Goal: Transaction & Acquisition: Download file/media

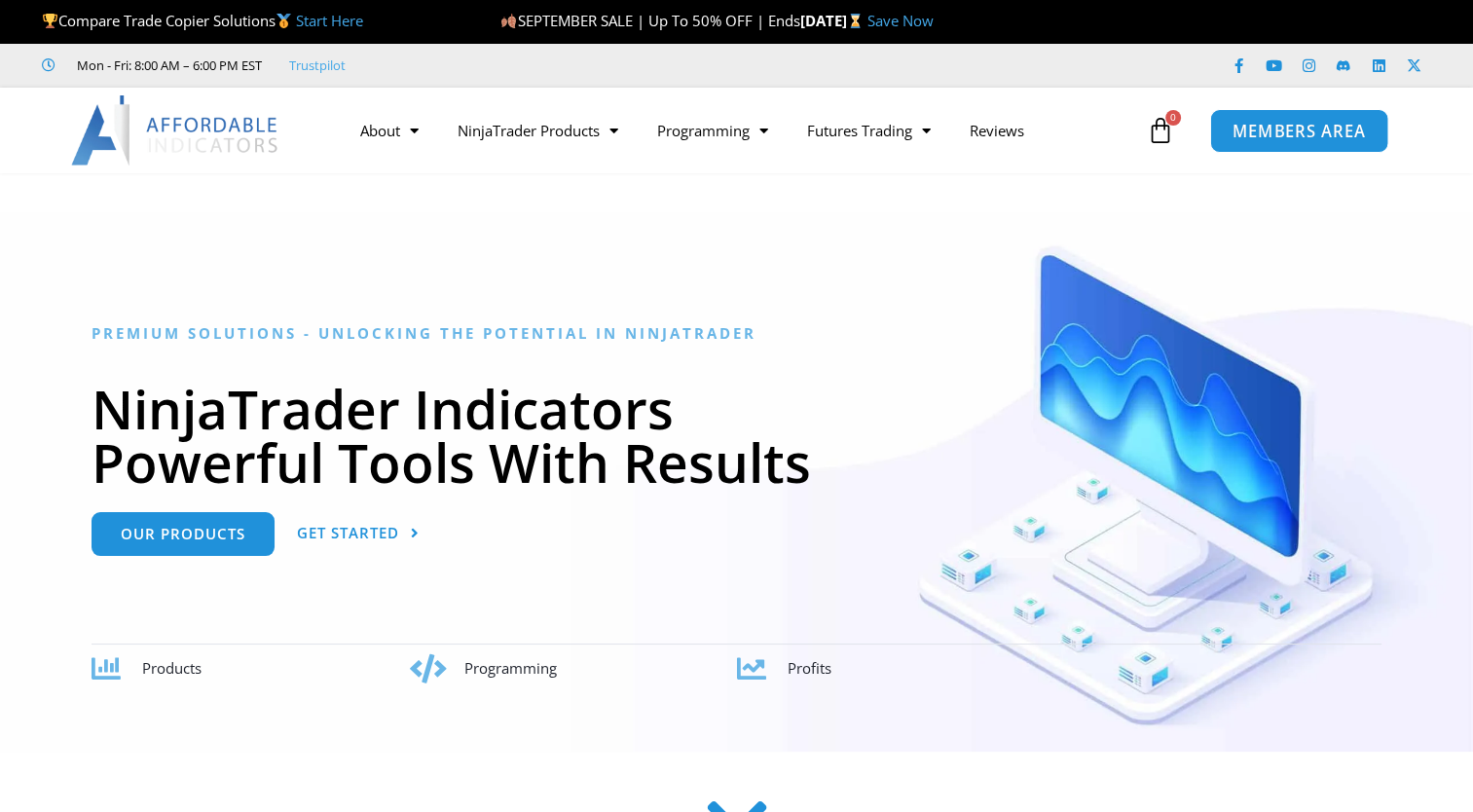
drag, startPoint x: 0, startPoint y: 0, endPoint x: 1279, endPoint y: 137, distance: 1286.3
click at [1279, 137] on span "MEMBERS AREA" at bounding box center [1299, 130] width 133 height 17
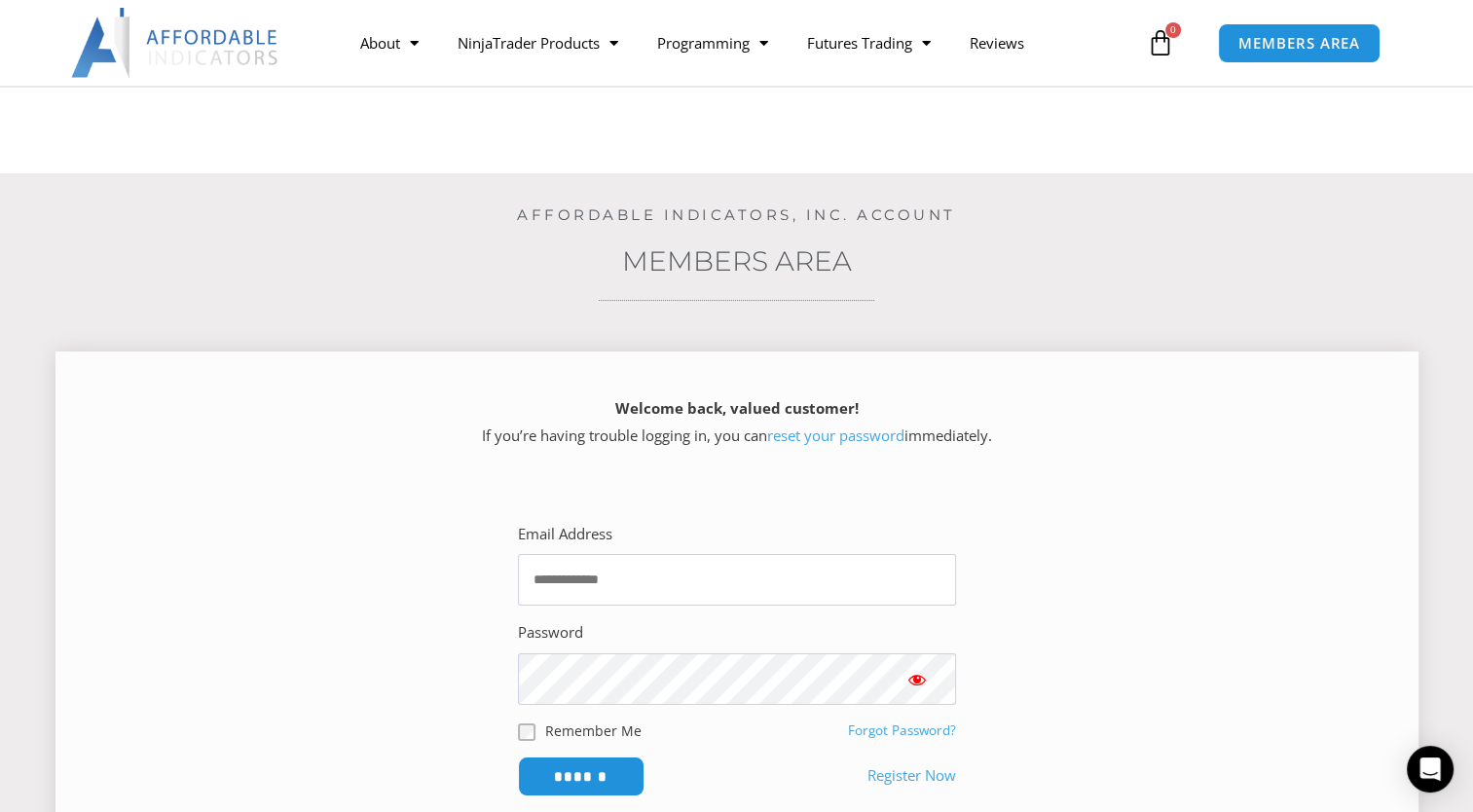
scroll to position [292, 0]
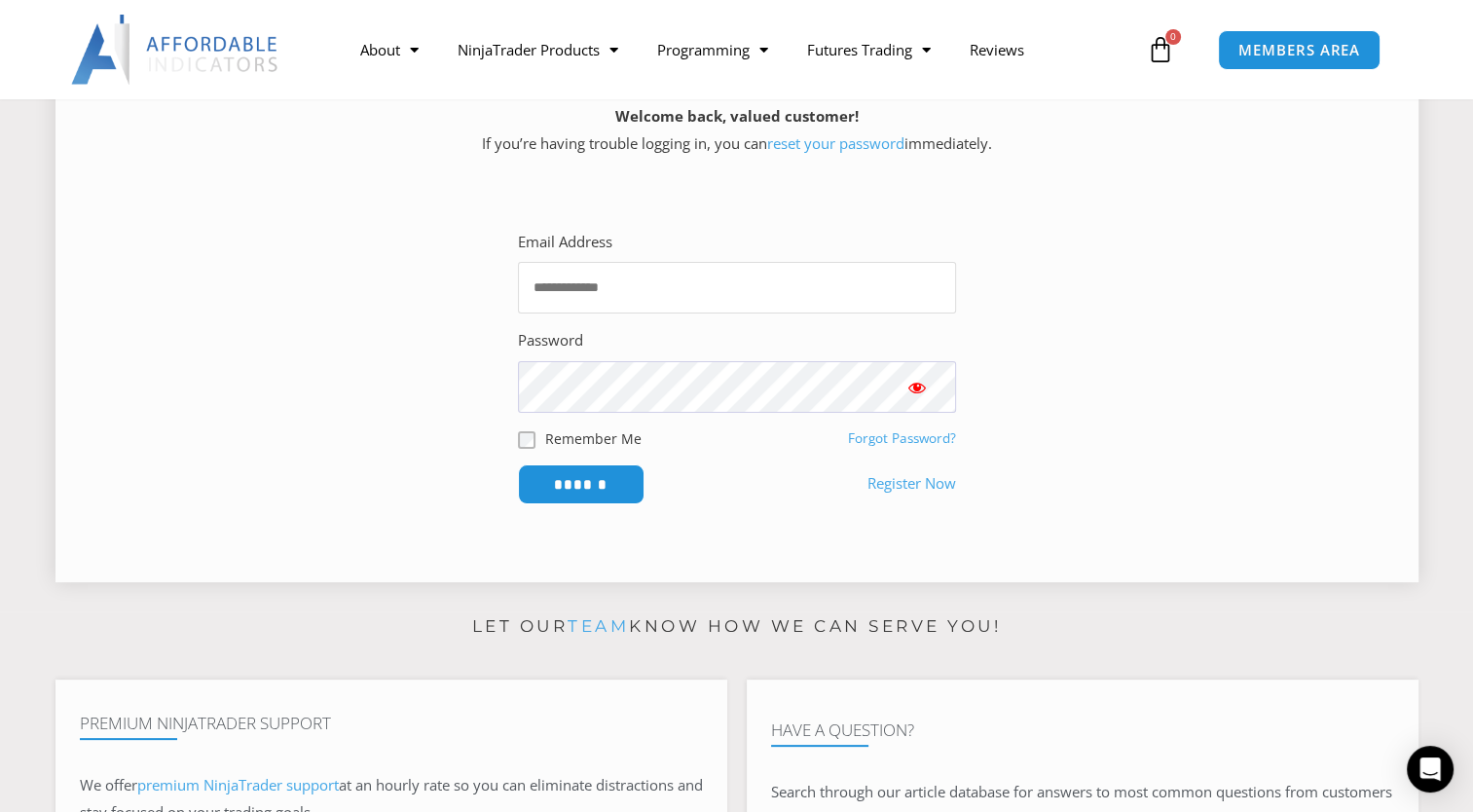
click at [623, 295] on input "Email Address" at bounding box center [737, 287] width 438 height 51
type input "**********"
click at [935, 388] on button "Show password" at bounding box center [917, 387] width 78 height 51
click at [562, 487] on input "******" at bounding box center [580, 484] width 133 height 41
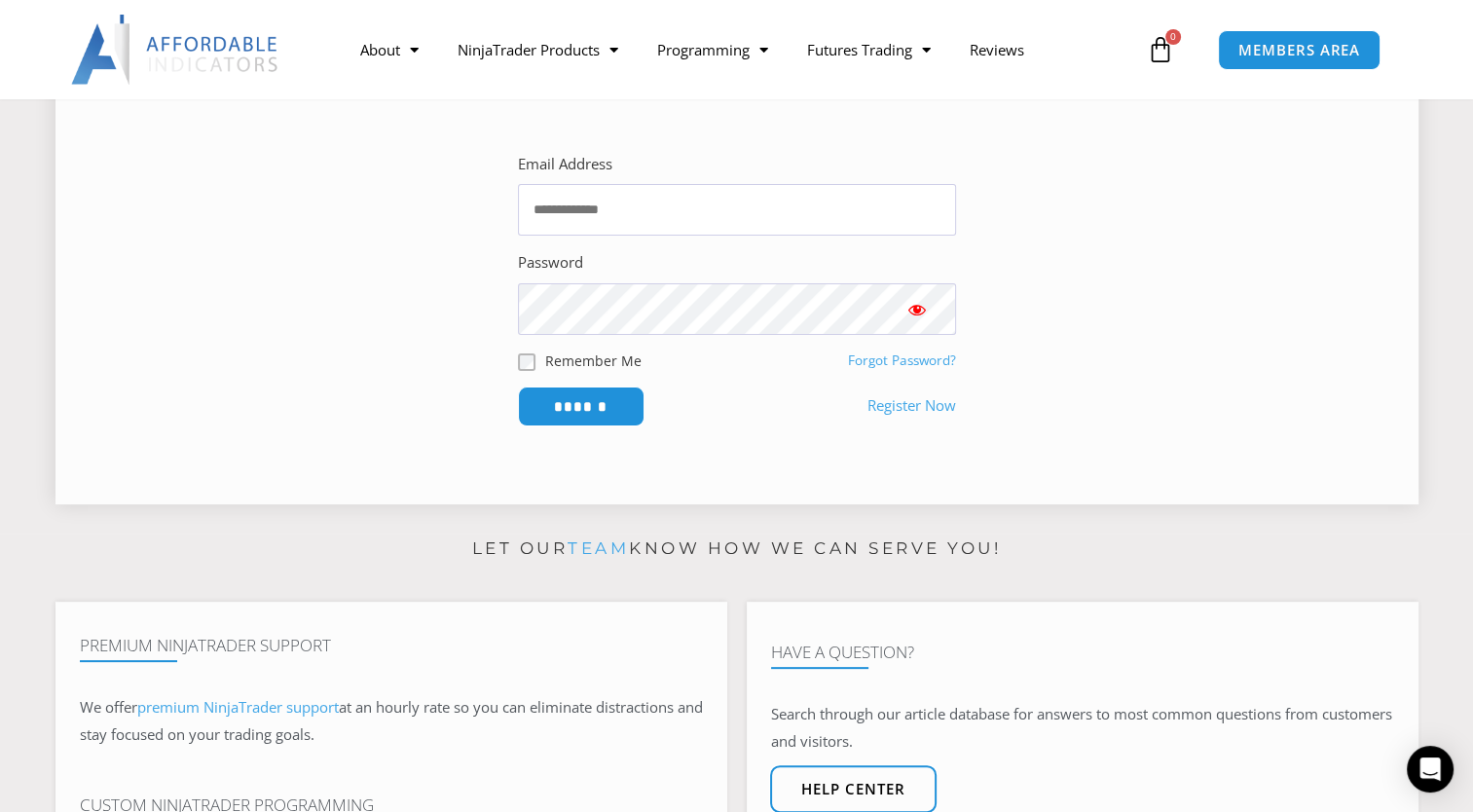
scroll to position [390, 0]
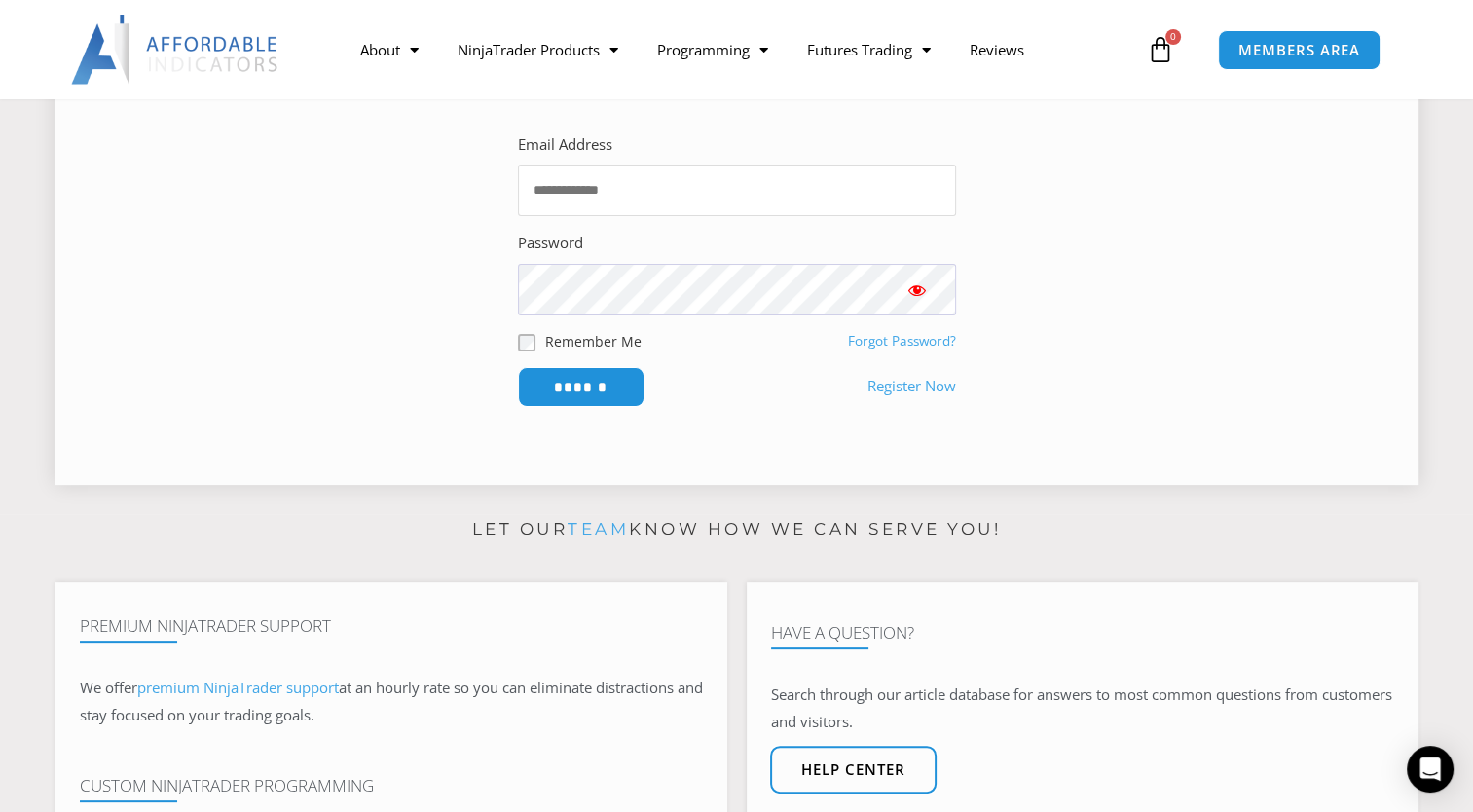
click at [579, 193] on input "Email Address" at bounding box center [737, 190] width 438 height 51
type input "**********"
click at [932, 294] on button "Show password" at bounding box center [917, 289] width 78 height 51
click at [578, 392] on input "******" at bounding box center [580, 387] width 133 height 41
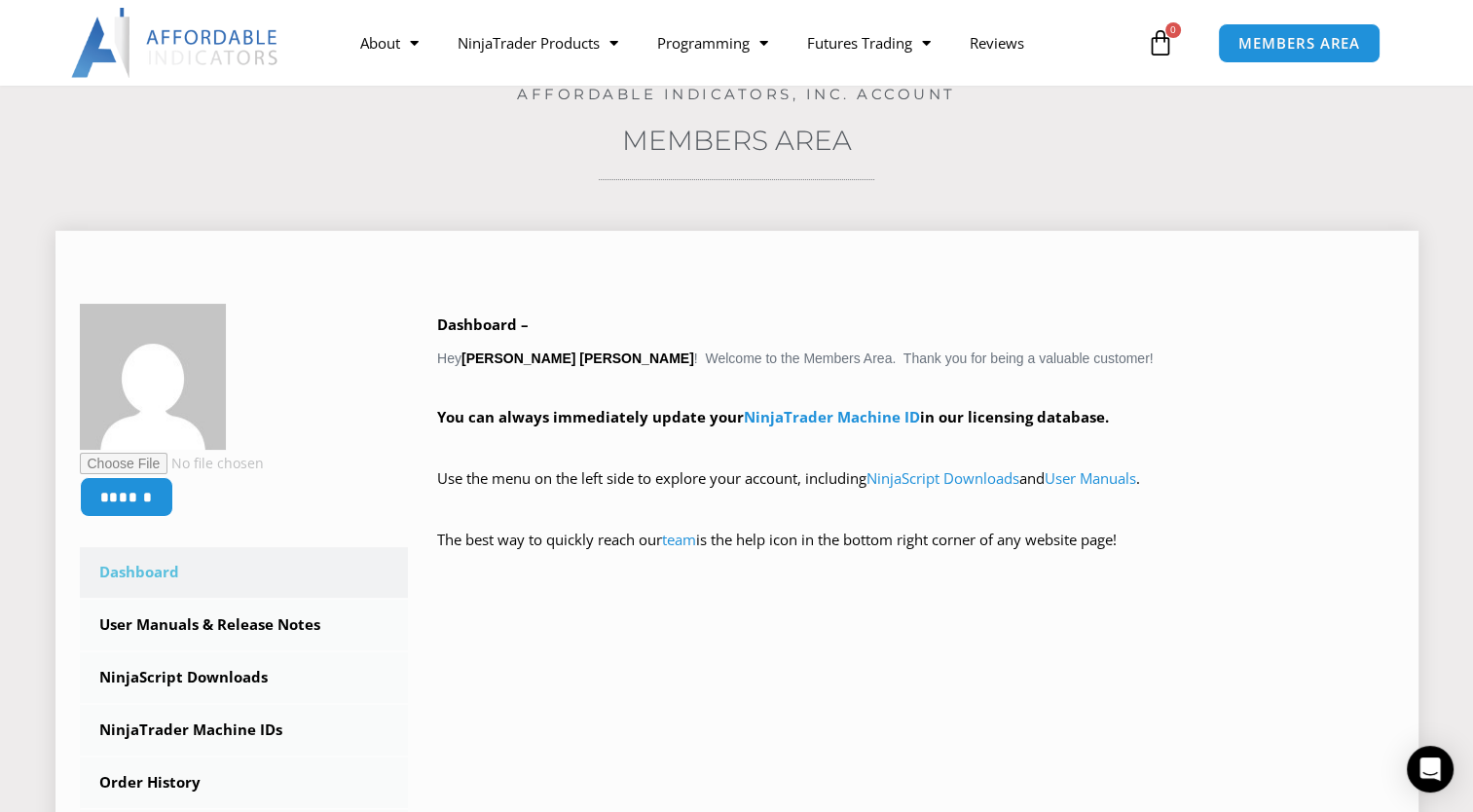
scroll to position [98, 0]
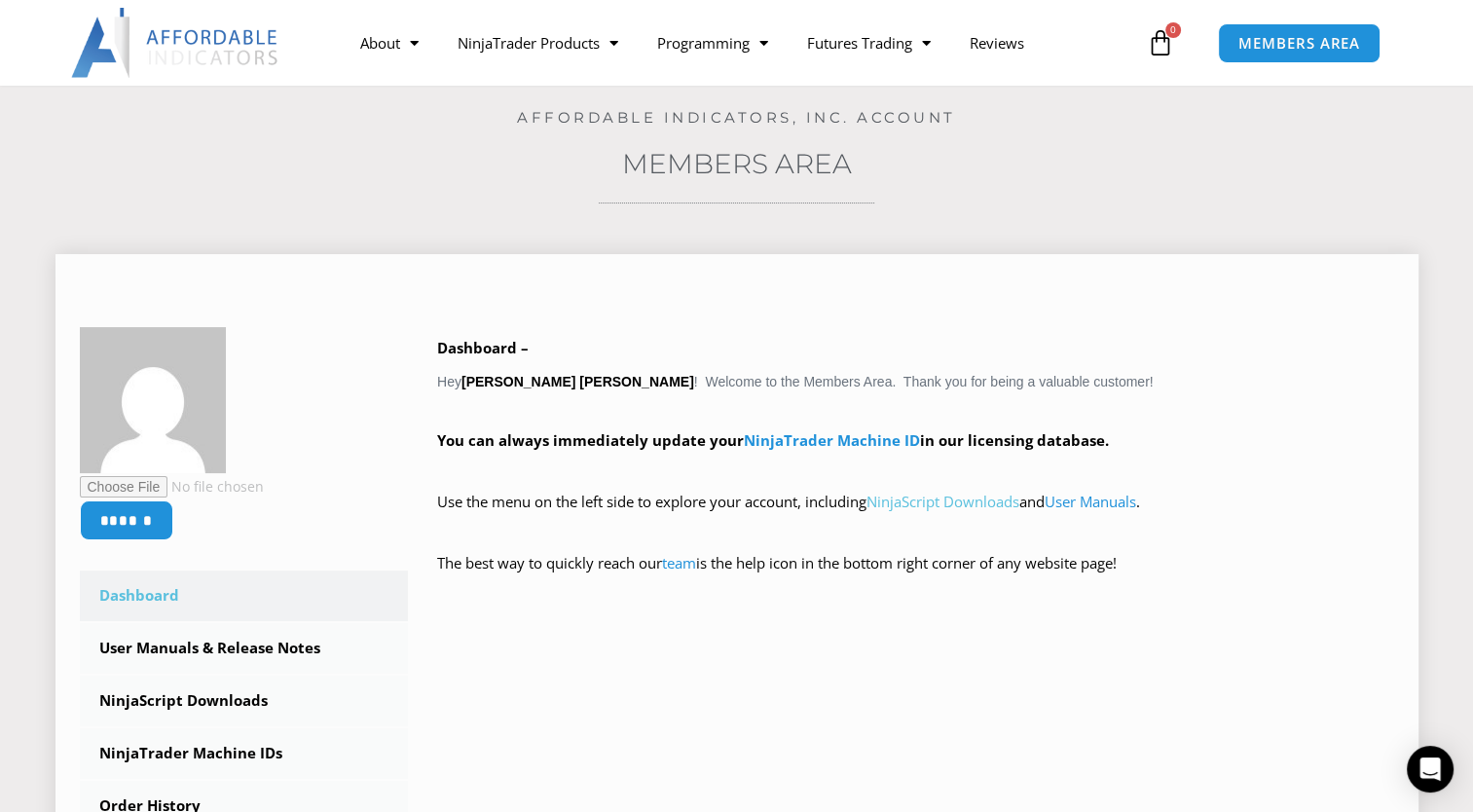
click at [970, 504] on link "NinjaScript Downloads" at bounding box center [942, 501] width 153 height 20
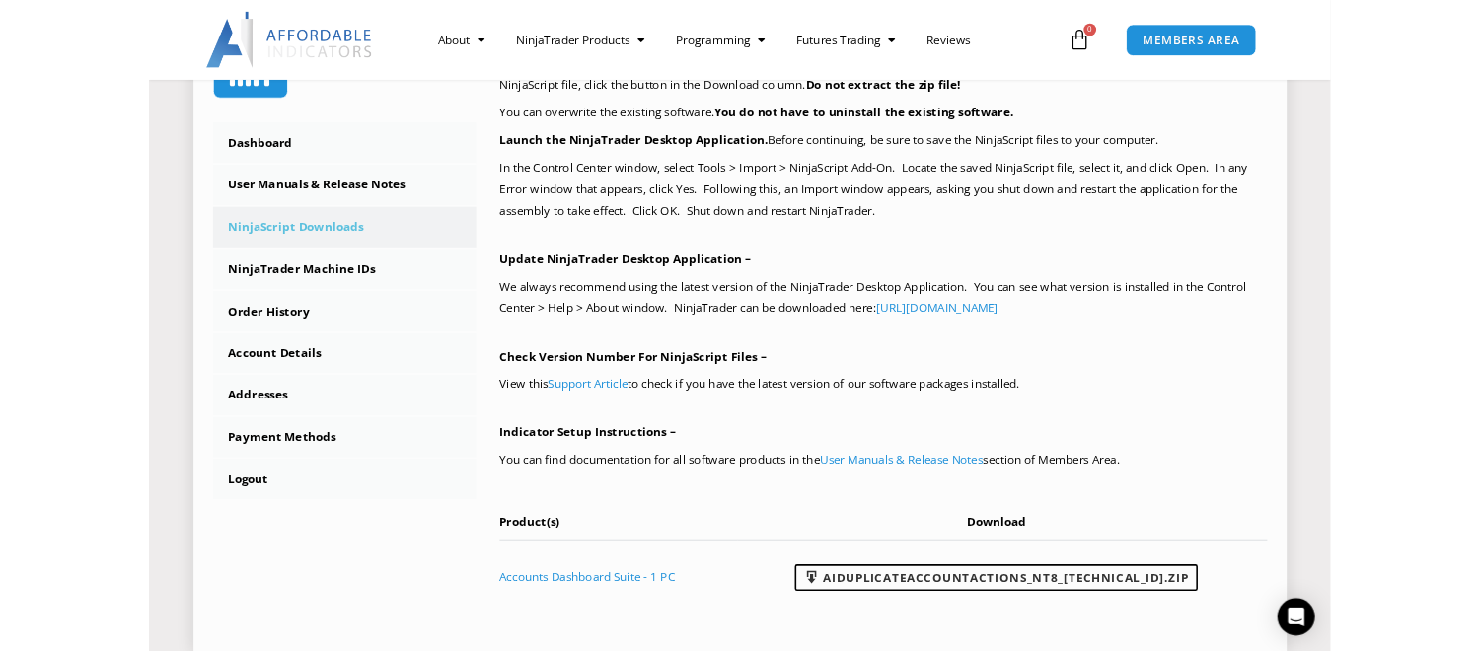
scroll to position [691, 0]
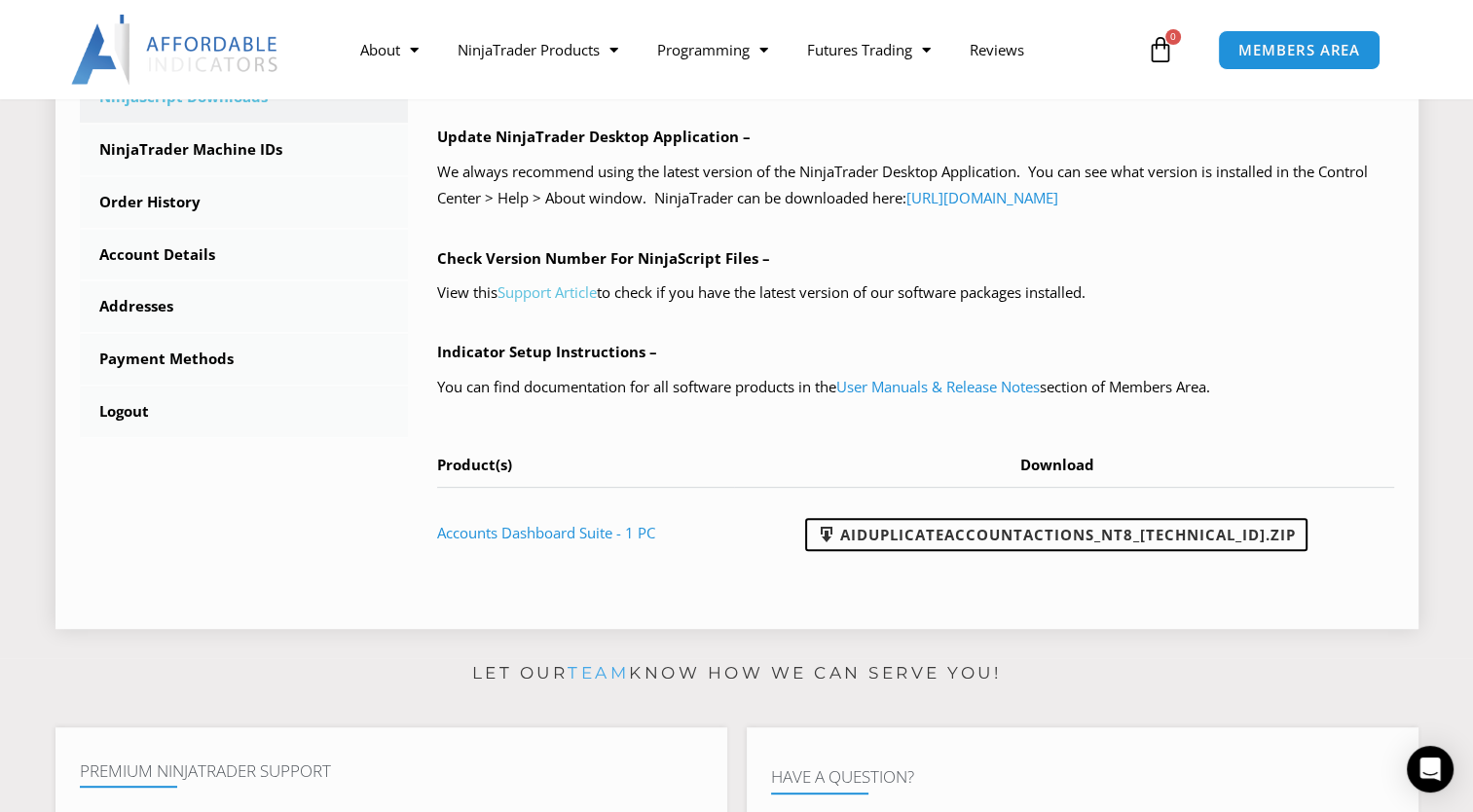
click at [546, 296] on link "Support Article" at bounding box center [547, 292] width 100 height 20
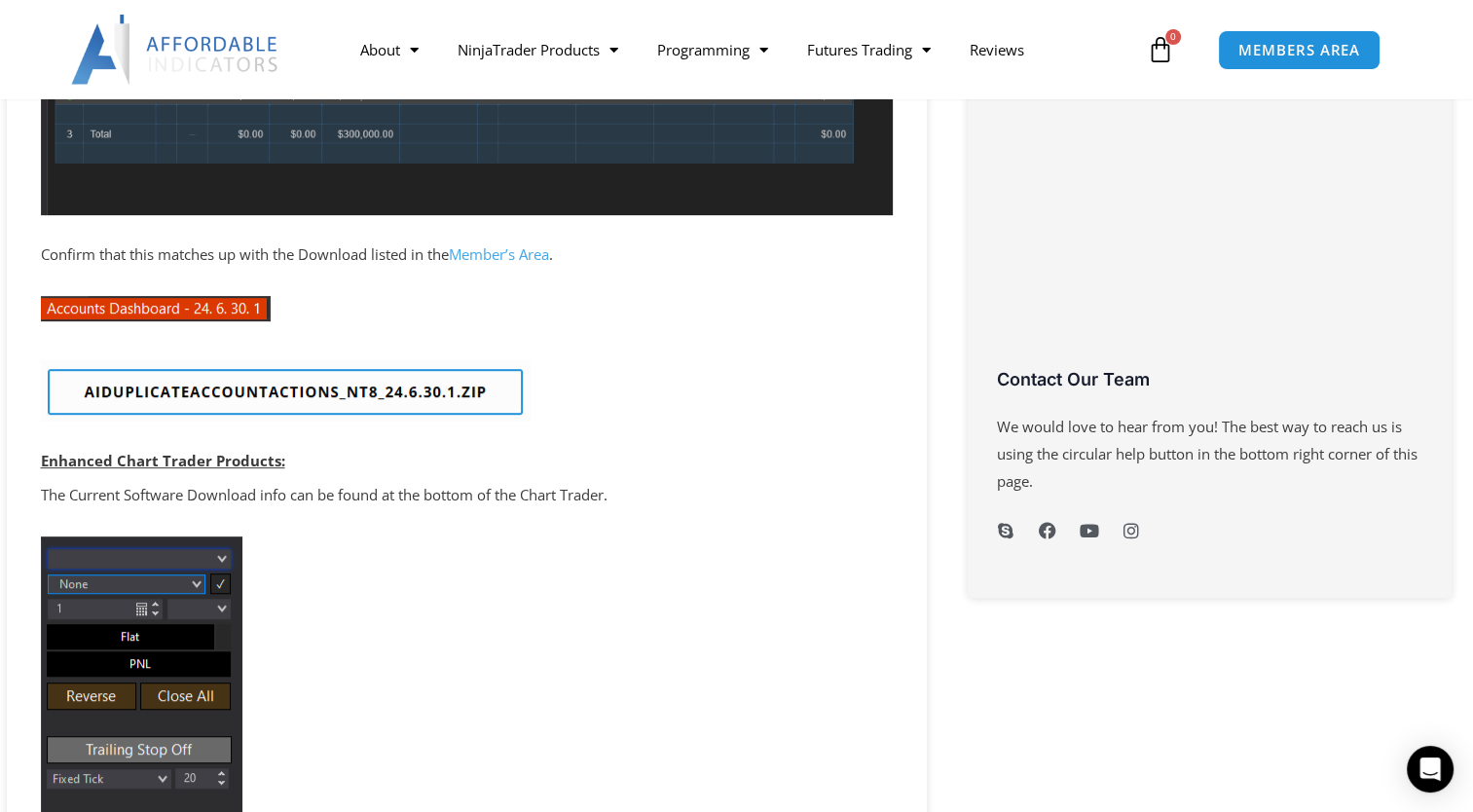
scroll to position [779, 0]
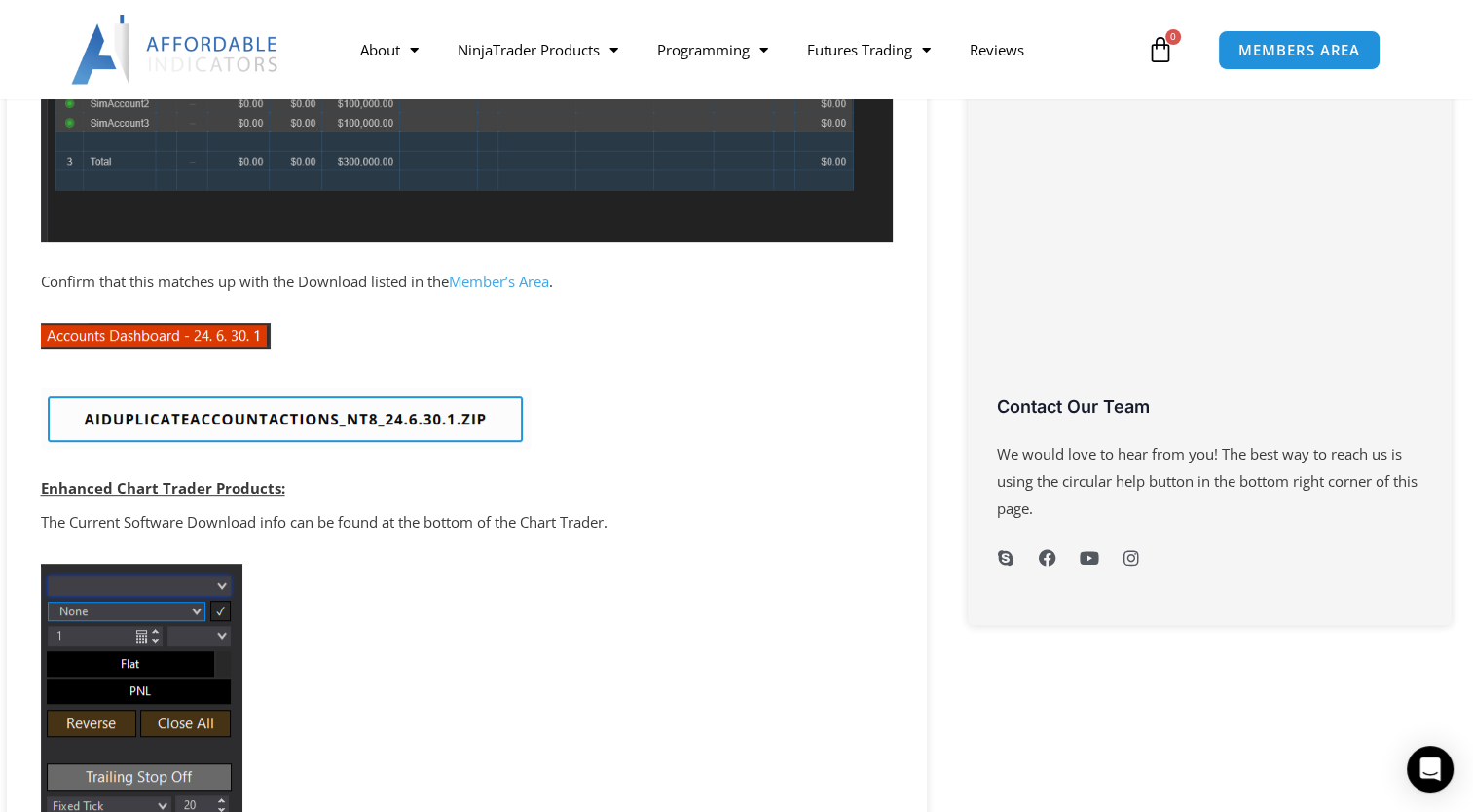
click at [499, 283] on link "Member’s Area" at bounding box center [499, 281] width 101 height 20
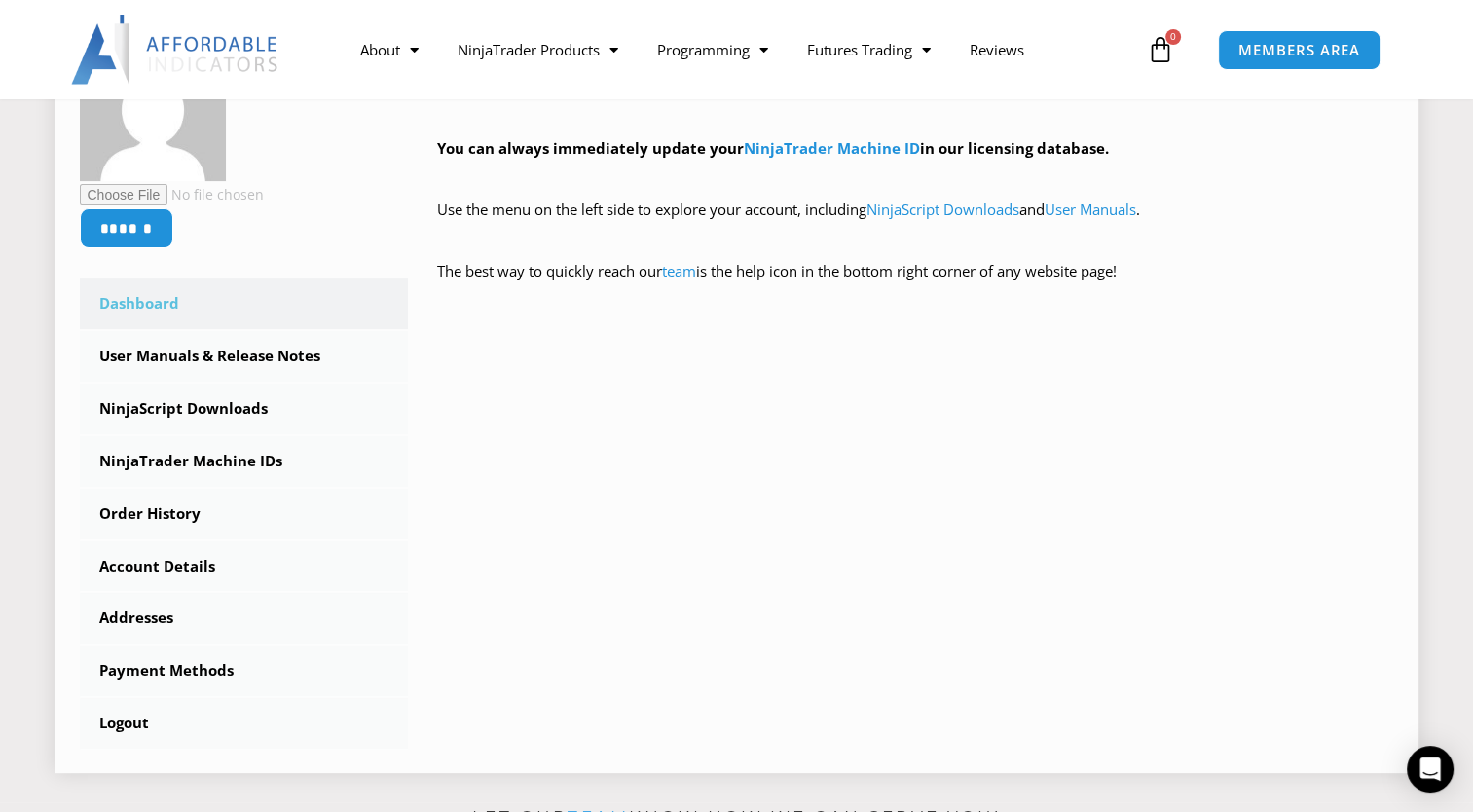
scroll to position [292, 0]
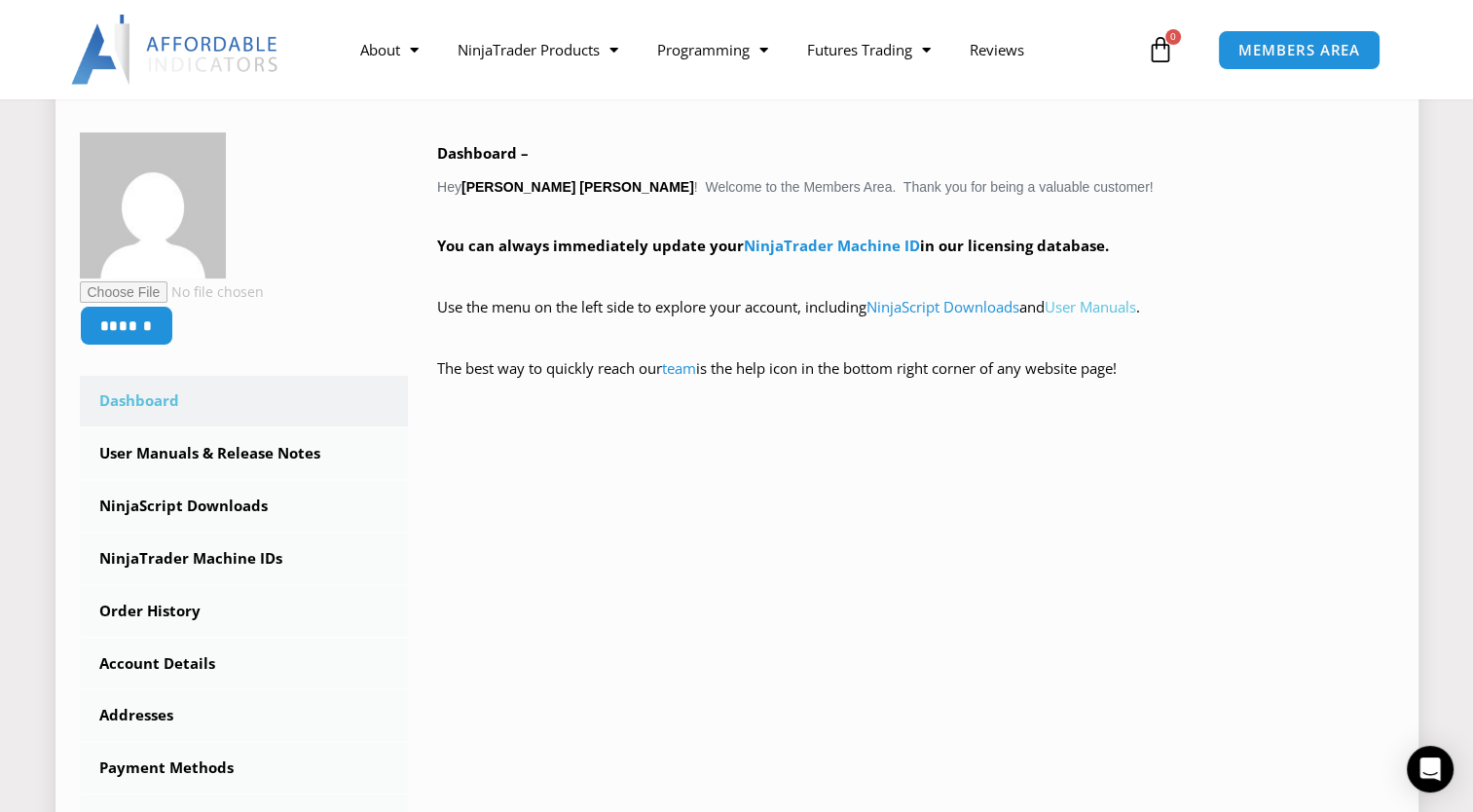
click at [1106, 306] on link "User Manuals" at bounding box center [1090, 307] width 92 height 20
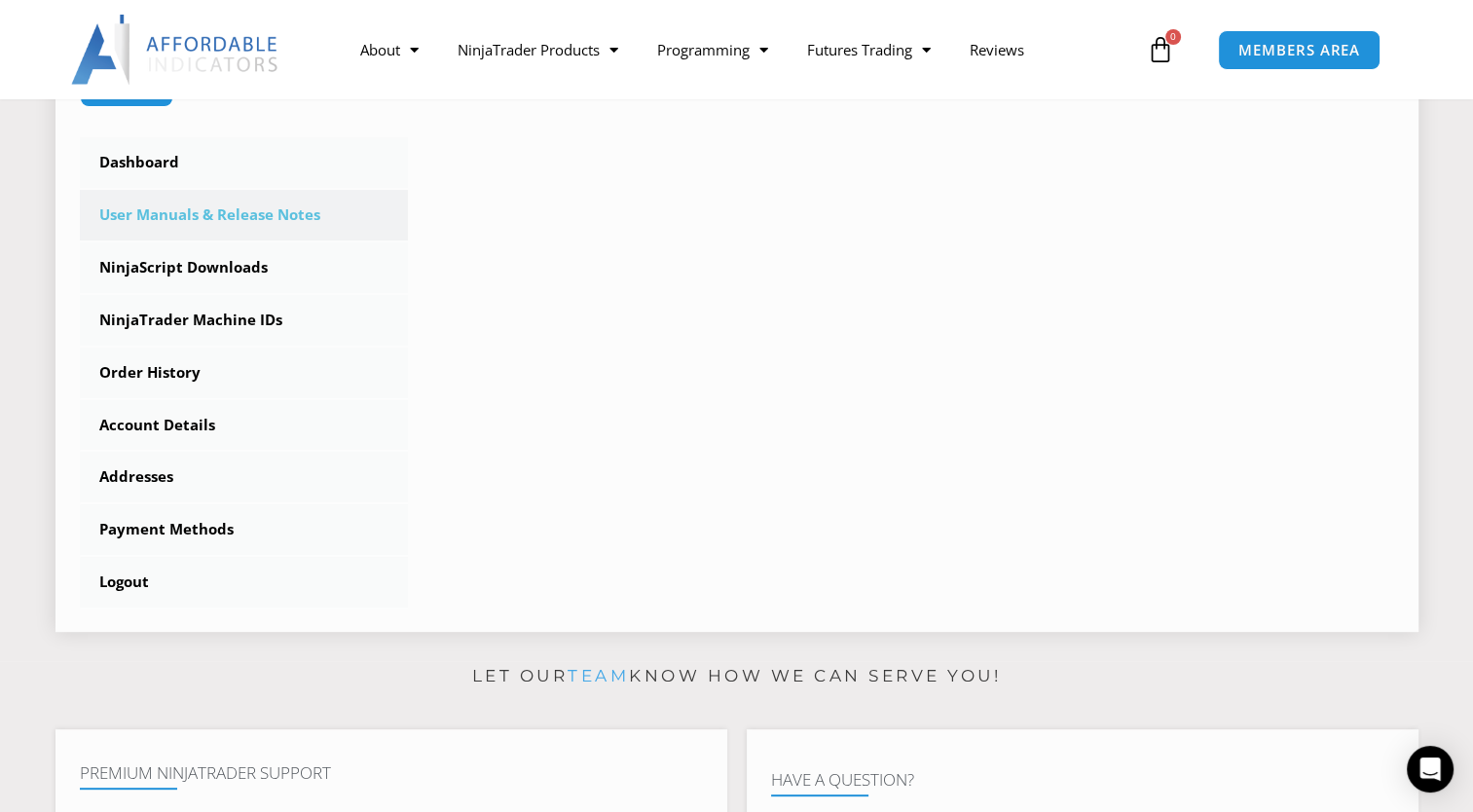
scroll to position [486, 0]
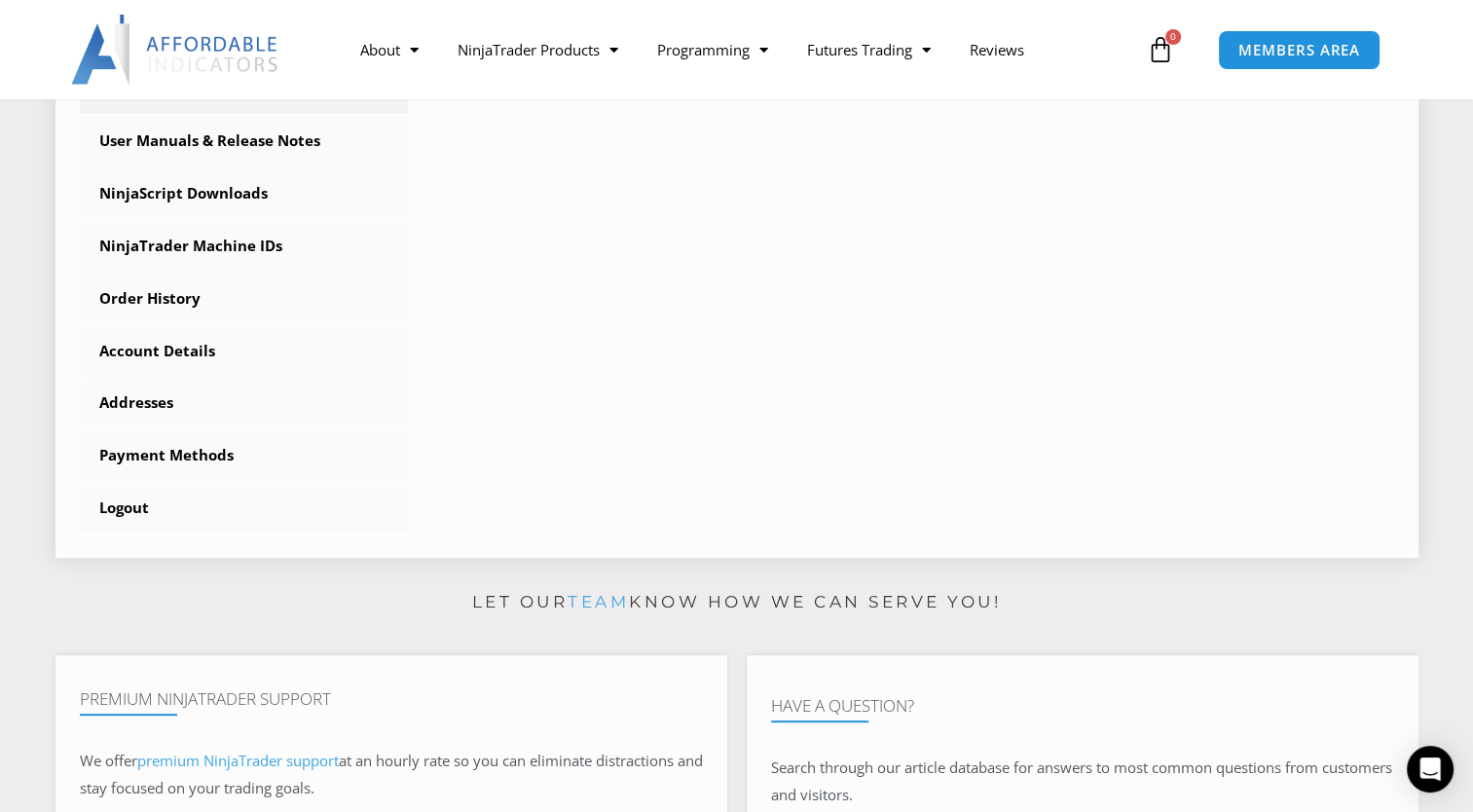
scroll to position [584, 0]
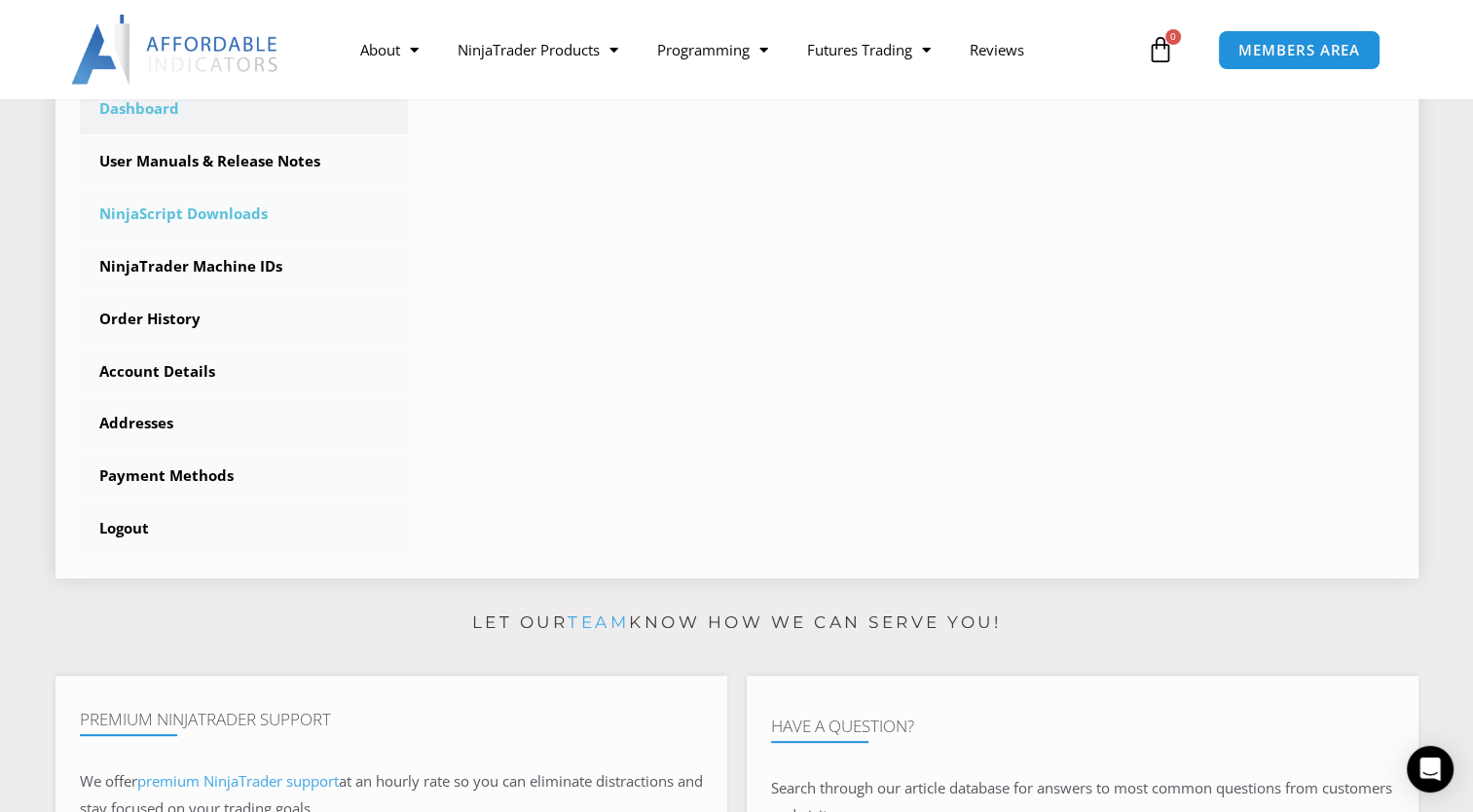
click at [219, 214] on link "NinjaScript Downloads" at bounding box center [245, 213] width 330 height 50
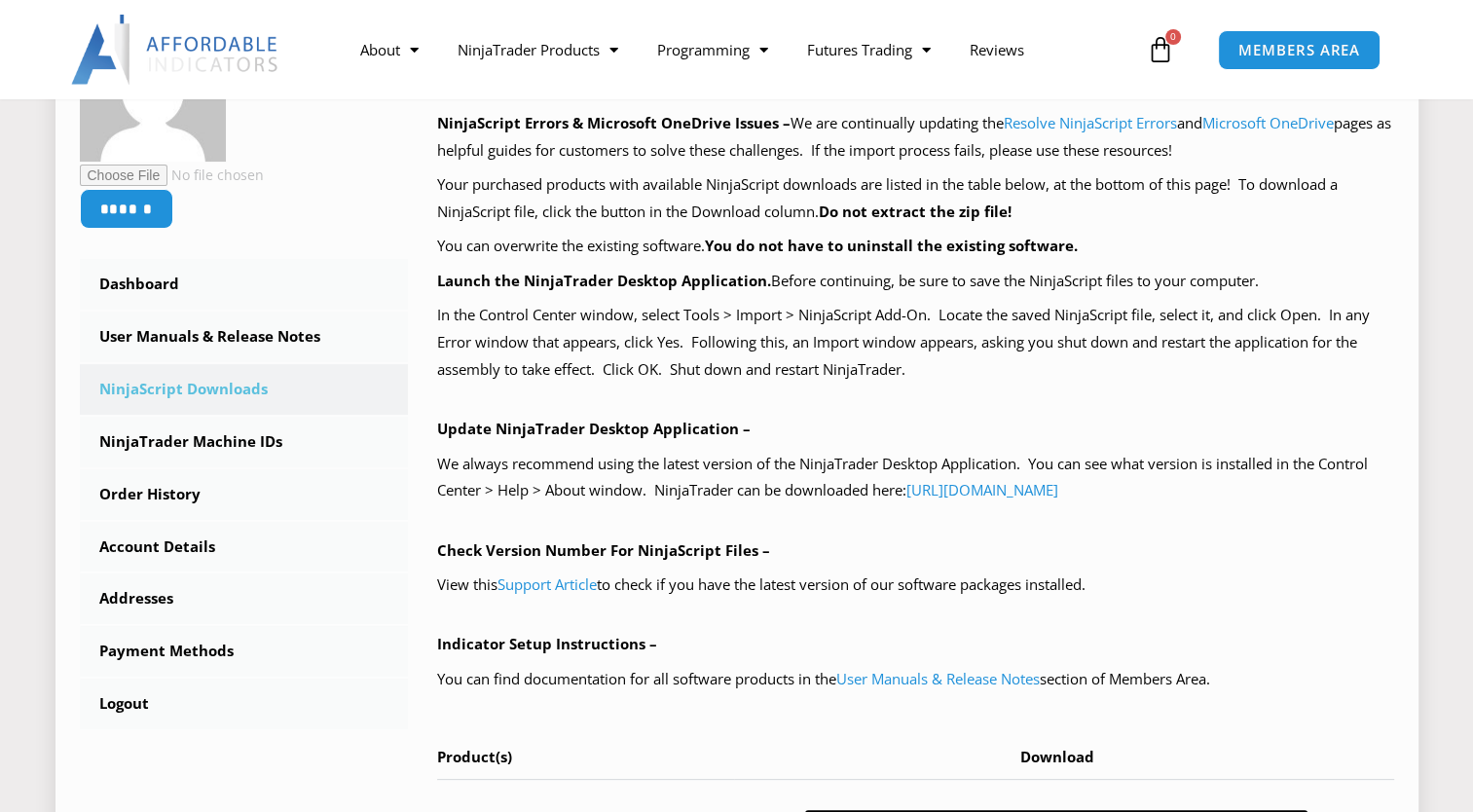
scroll to position [486, 0]
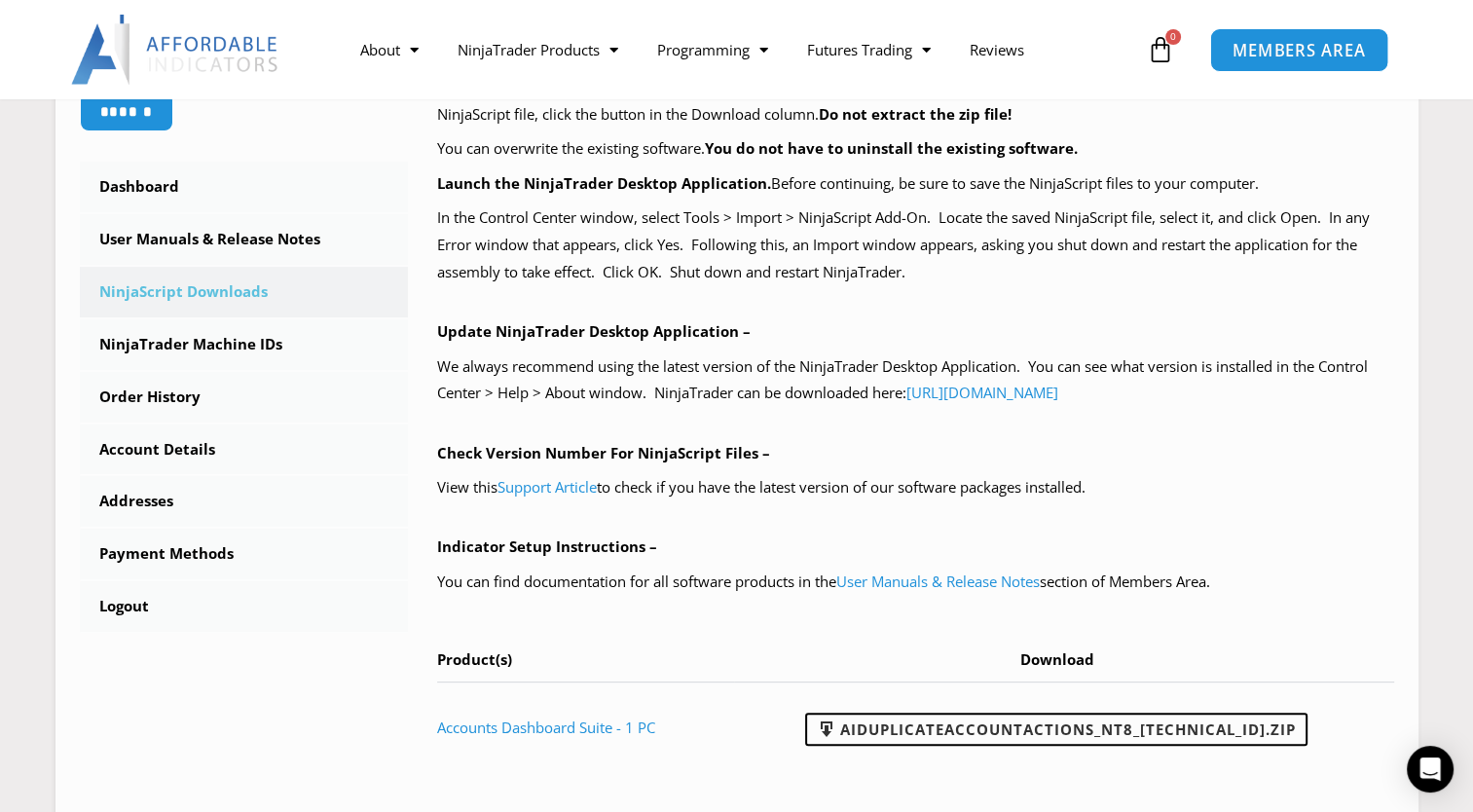
click at [1295, 58] on span "MEMBERS AREA" at bounding box center [1299, 49] width 133 height 17
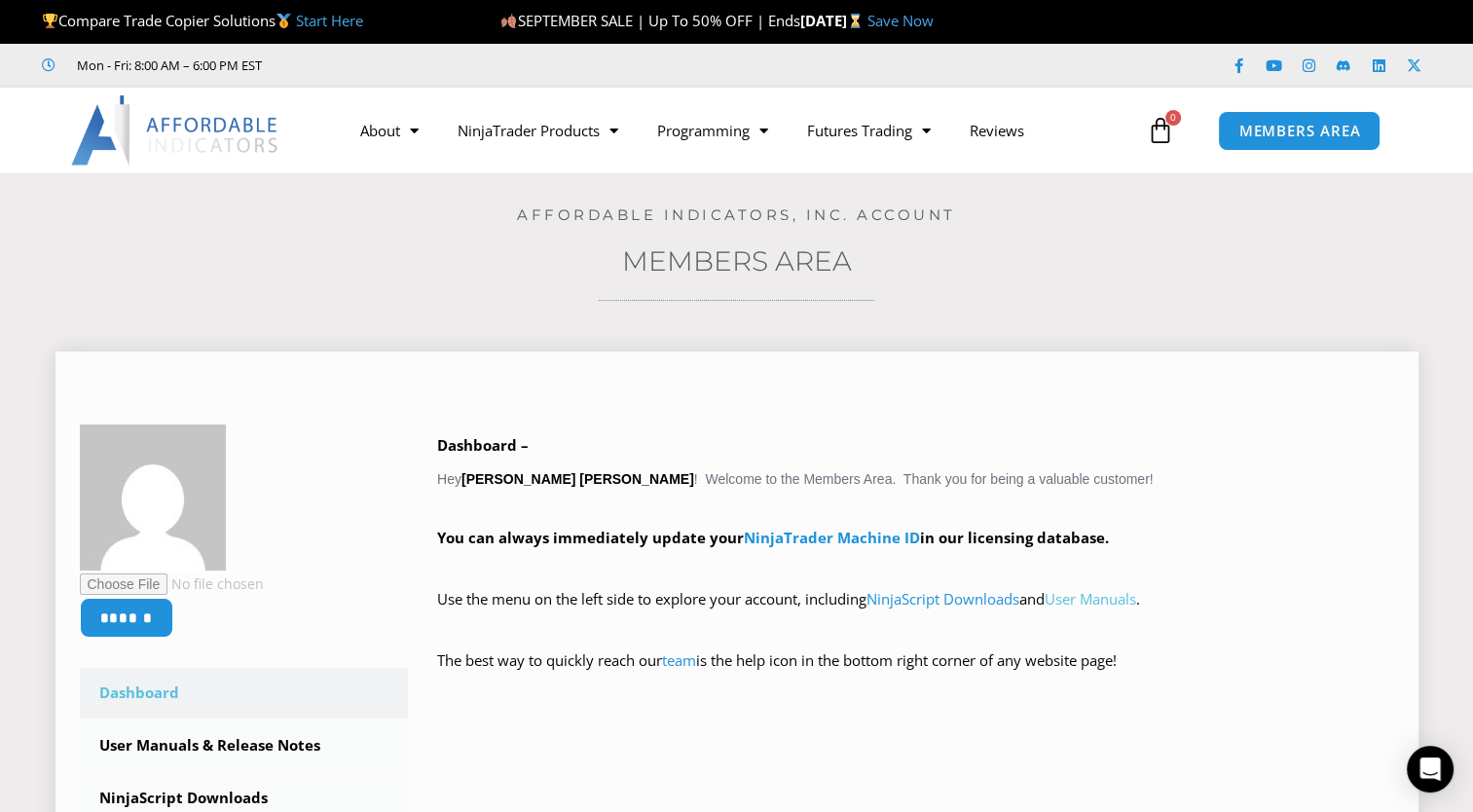
click at [1111, 600] on link "User Manuals" at bounding box center [1090, 599] width 92 height 20
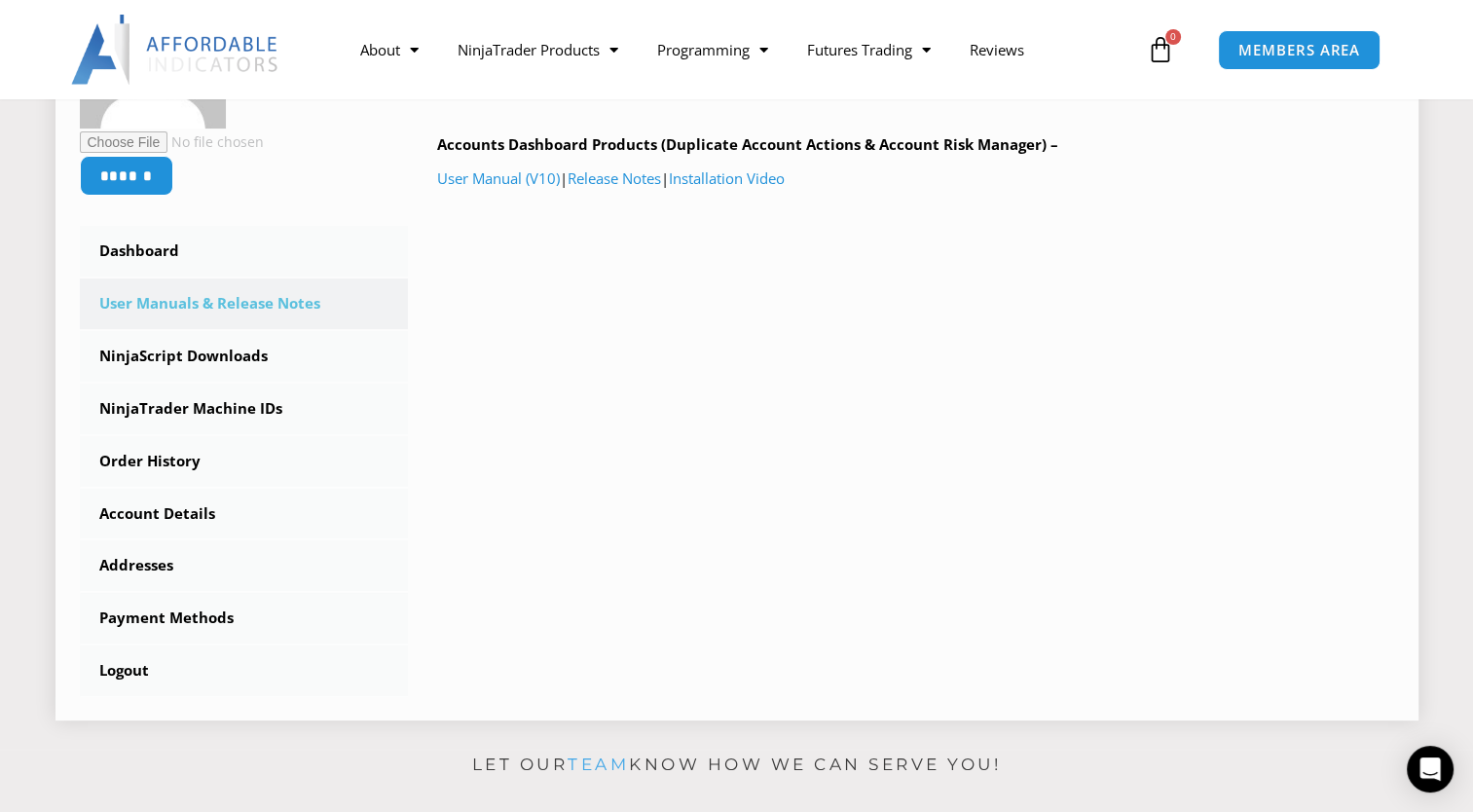
scroll to position [390, 0]
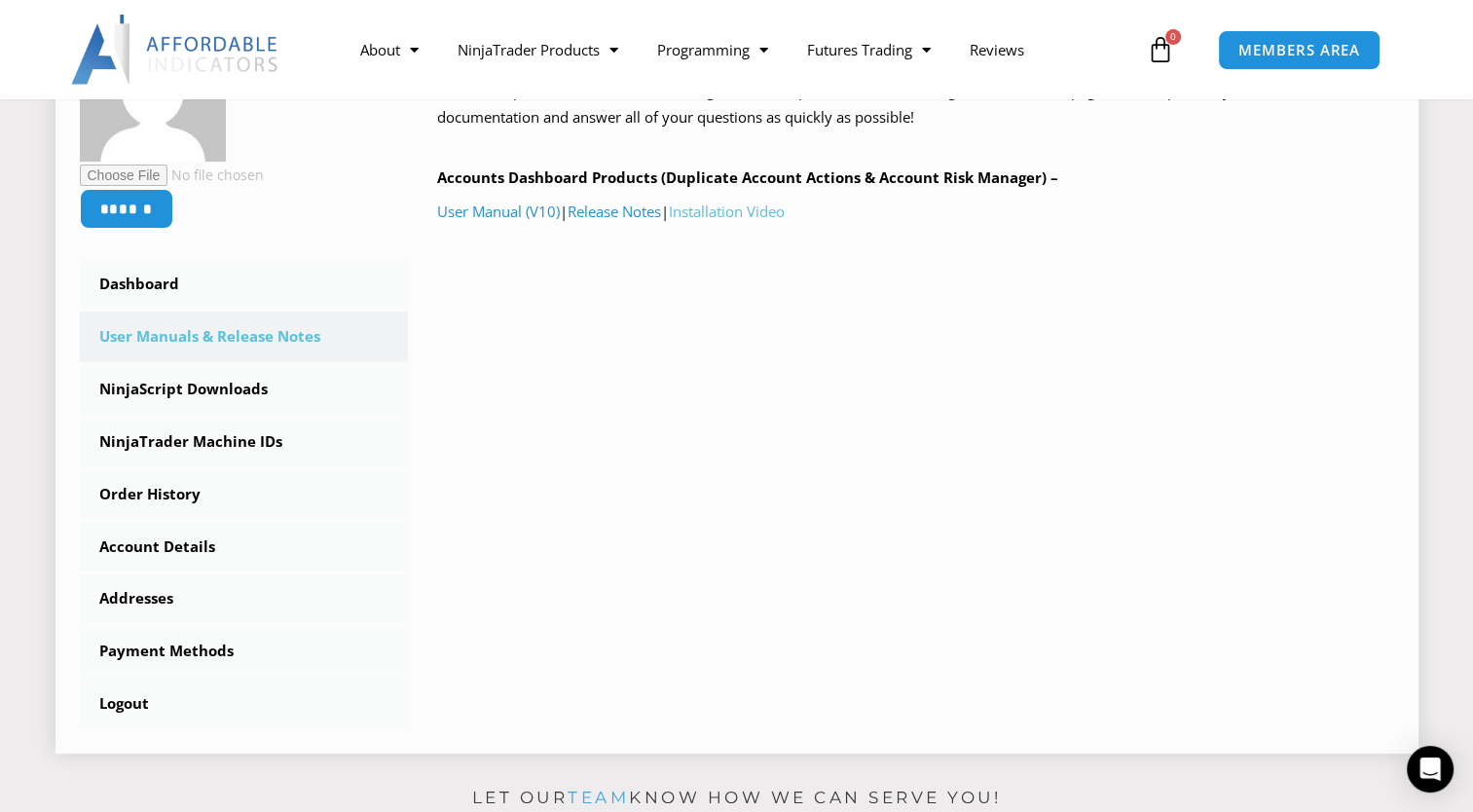
click at [748, 220] on link "Installation Video" at bounding box center [726, 211] width 115 height 20
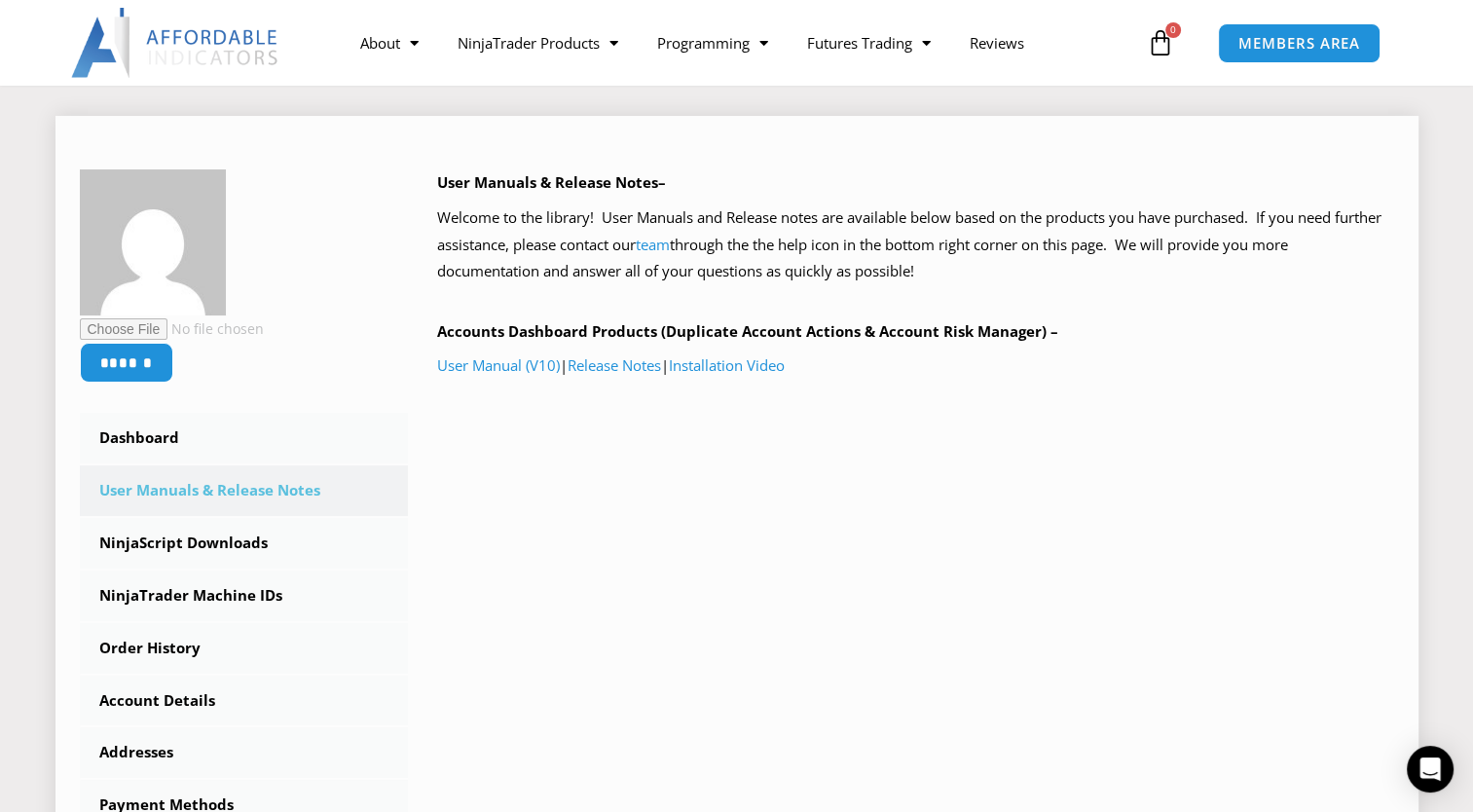
scroll to position [0, 0]
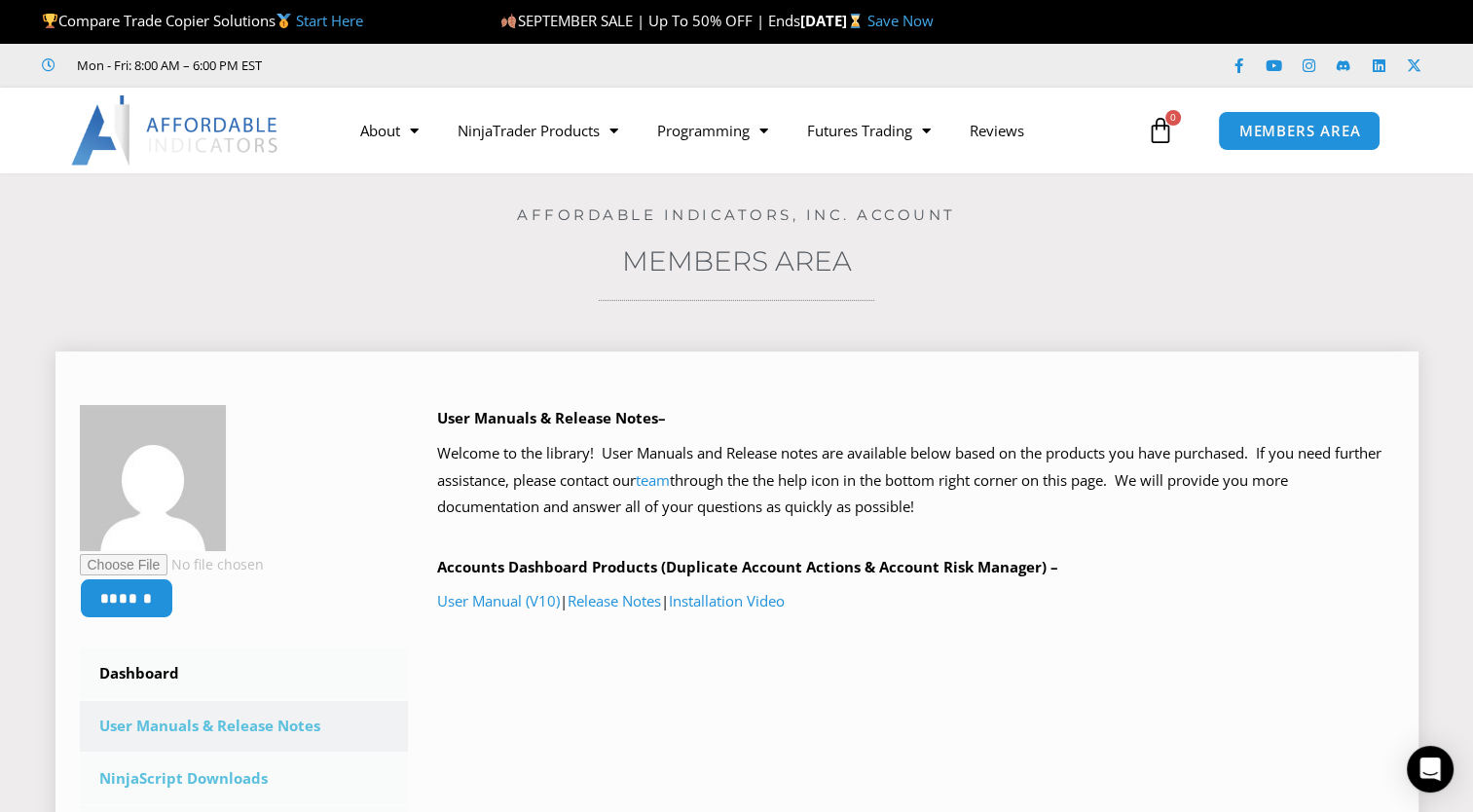
click at [222, 784] on link "NinjaScript Downloads" at bounding box center [245, 778] width 330 height 50
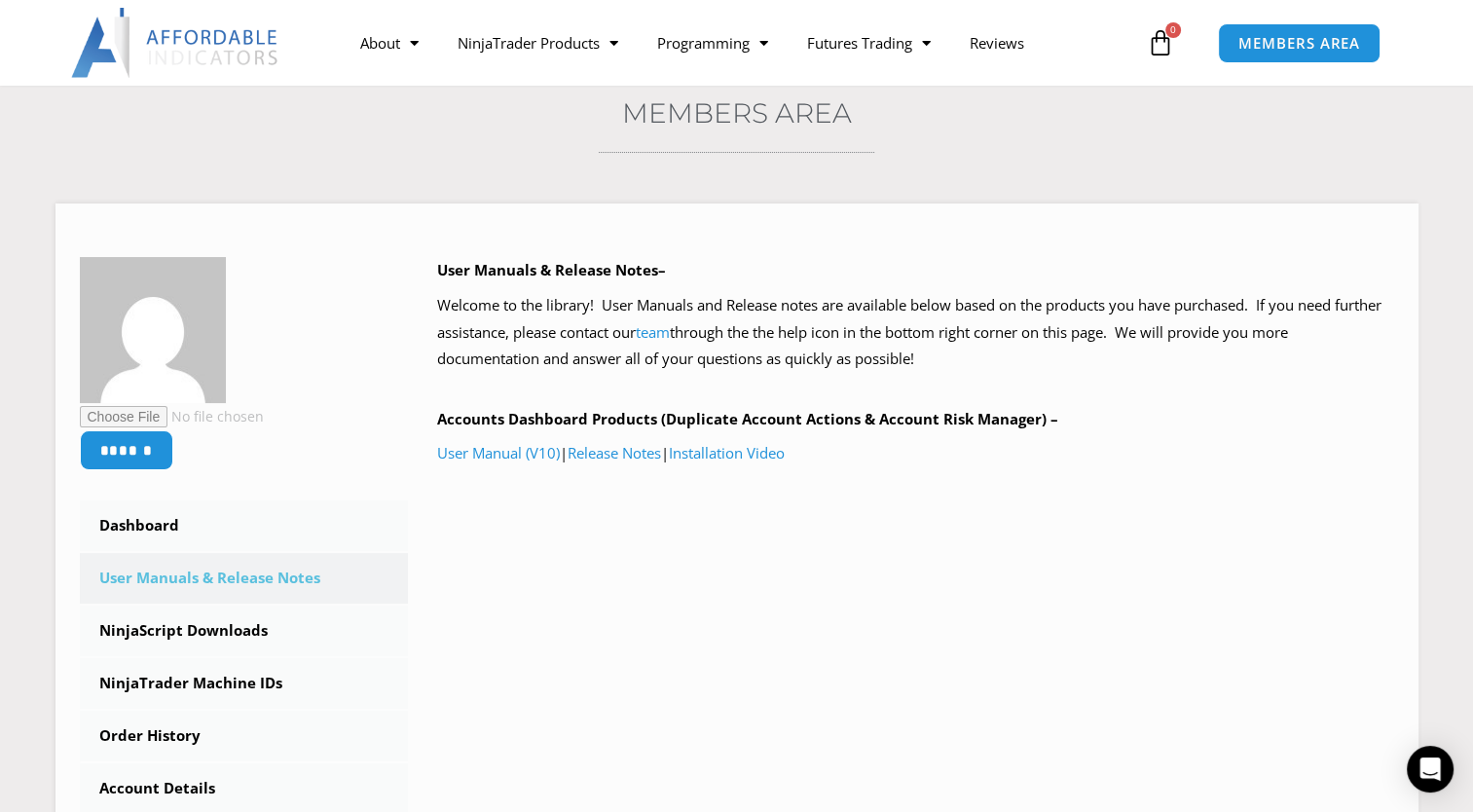
scroll to position [194, 0]
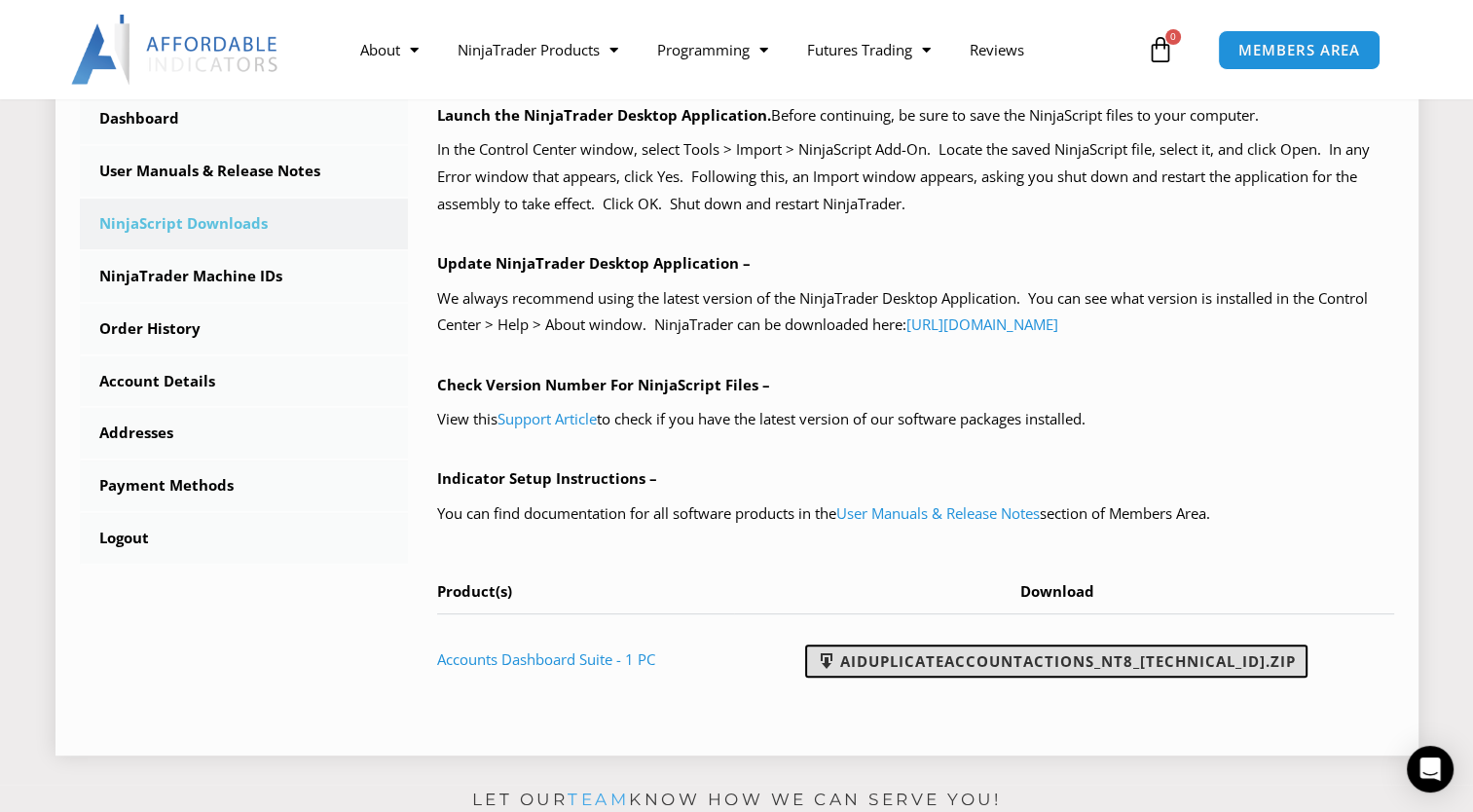
scroll to position [584, 0]
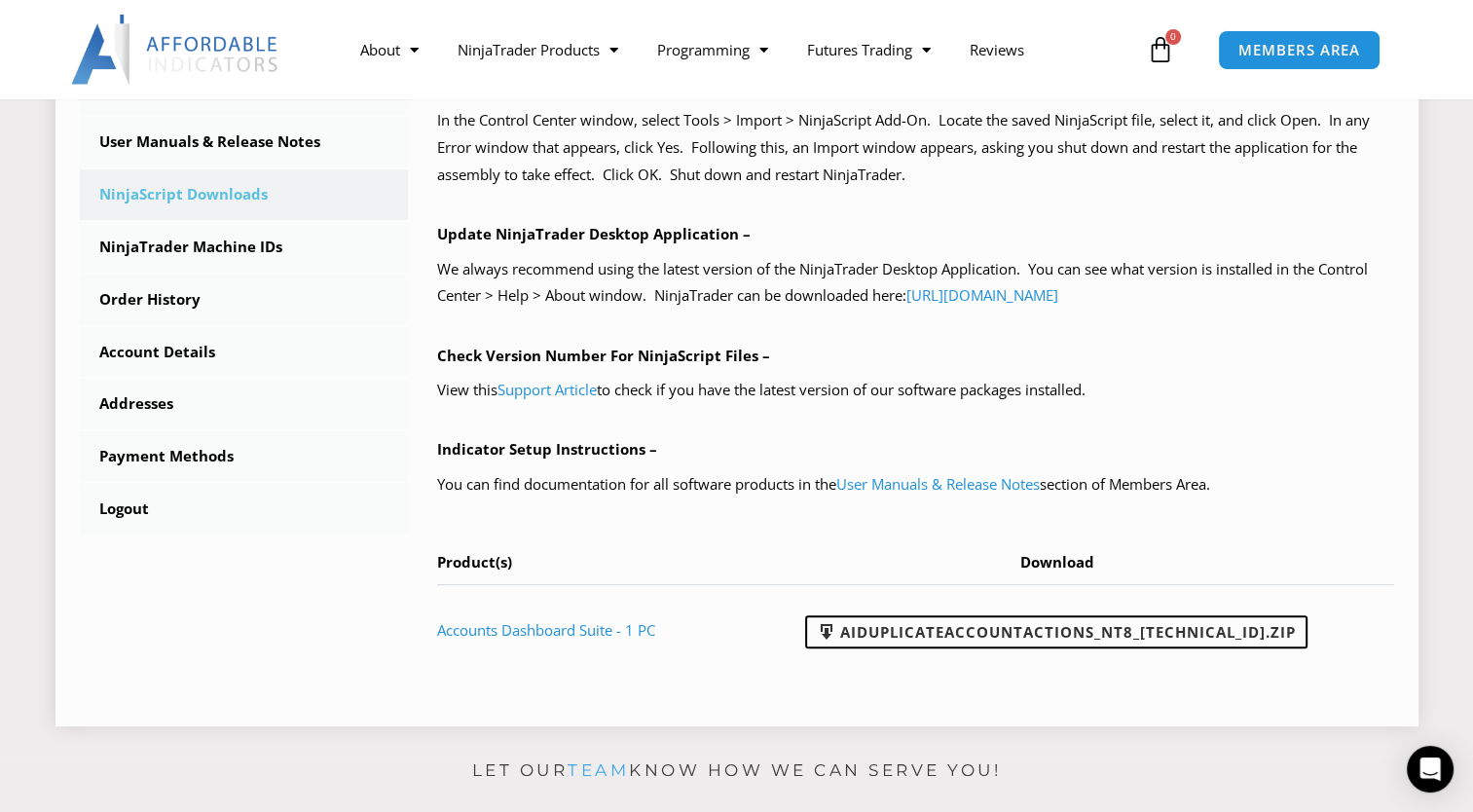
click at [1153, 723] on div "****** Dashboard Subscriptions User Manuals & Release Notes NinjaScript Downloa…" at bounding box center [737, 247] width 1363 height 959
click at [1098, 641] on link "AIDuplicateAccountActions_NT8_[TECHNICAL_ID].zip" at bounding box center [1056, 632] width 502 height 34
click at [1084, 626] on link "AIDuplicateAccountActions_NT8_[TECHNICAL_ID].zip" at bounding box center [1056, 632] width 502 height 34
click at [962, 633] on link "AIDuplicateAccountActions_NT8_[TECHNICAL_ID].zip" at bounding box center [1056, 632] width 502 height 34
click at [892, 640] on link "AIDuplicateAccountActions_NT8_[TECHNICAL_ID].zip" at bounding box center [1056, 632] width 502 height 34
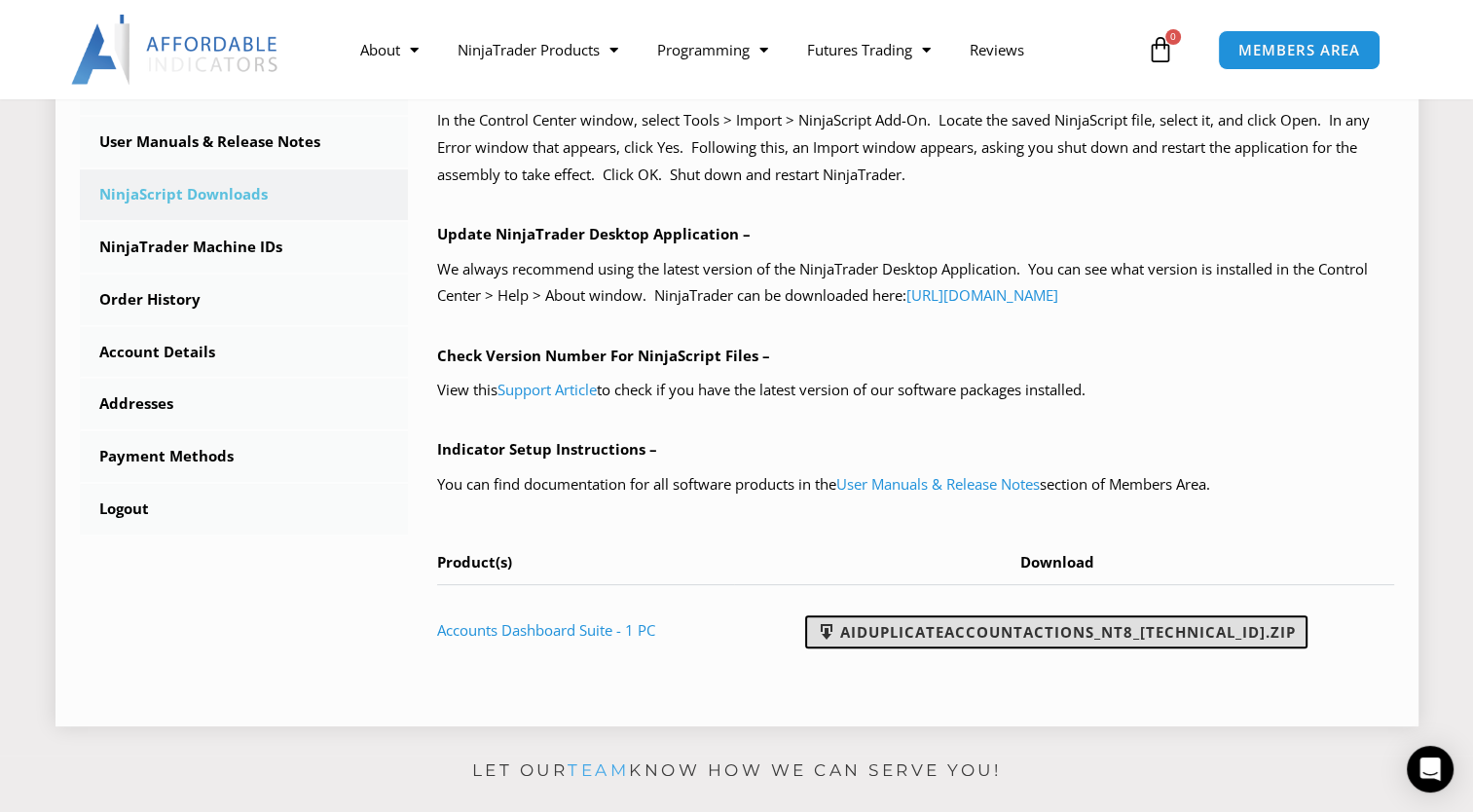
click at [837, 635] on span at bounding box center [827, 632] width 20 height 20
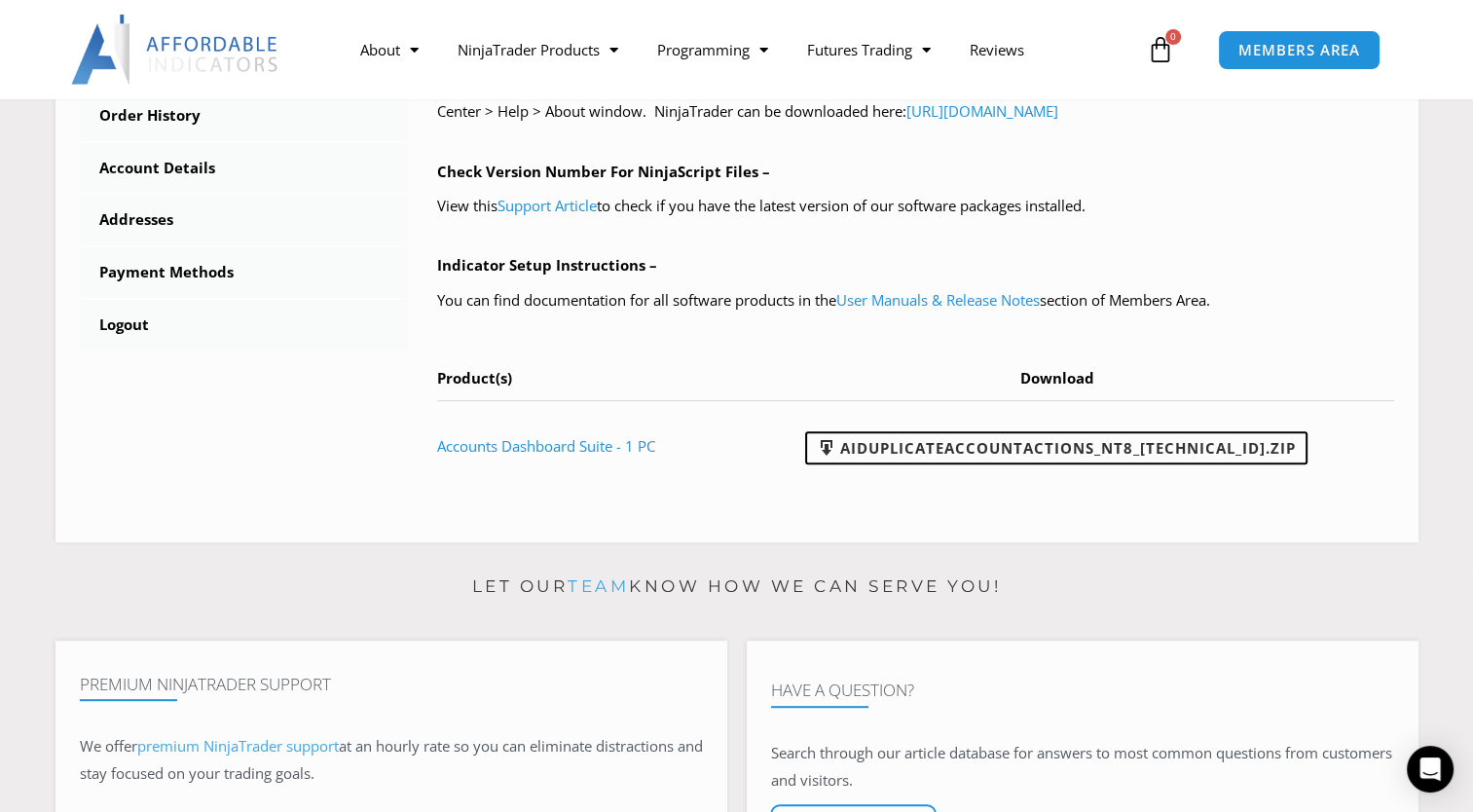
scroll to position [779, 0]
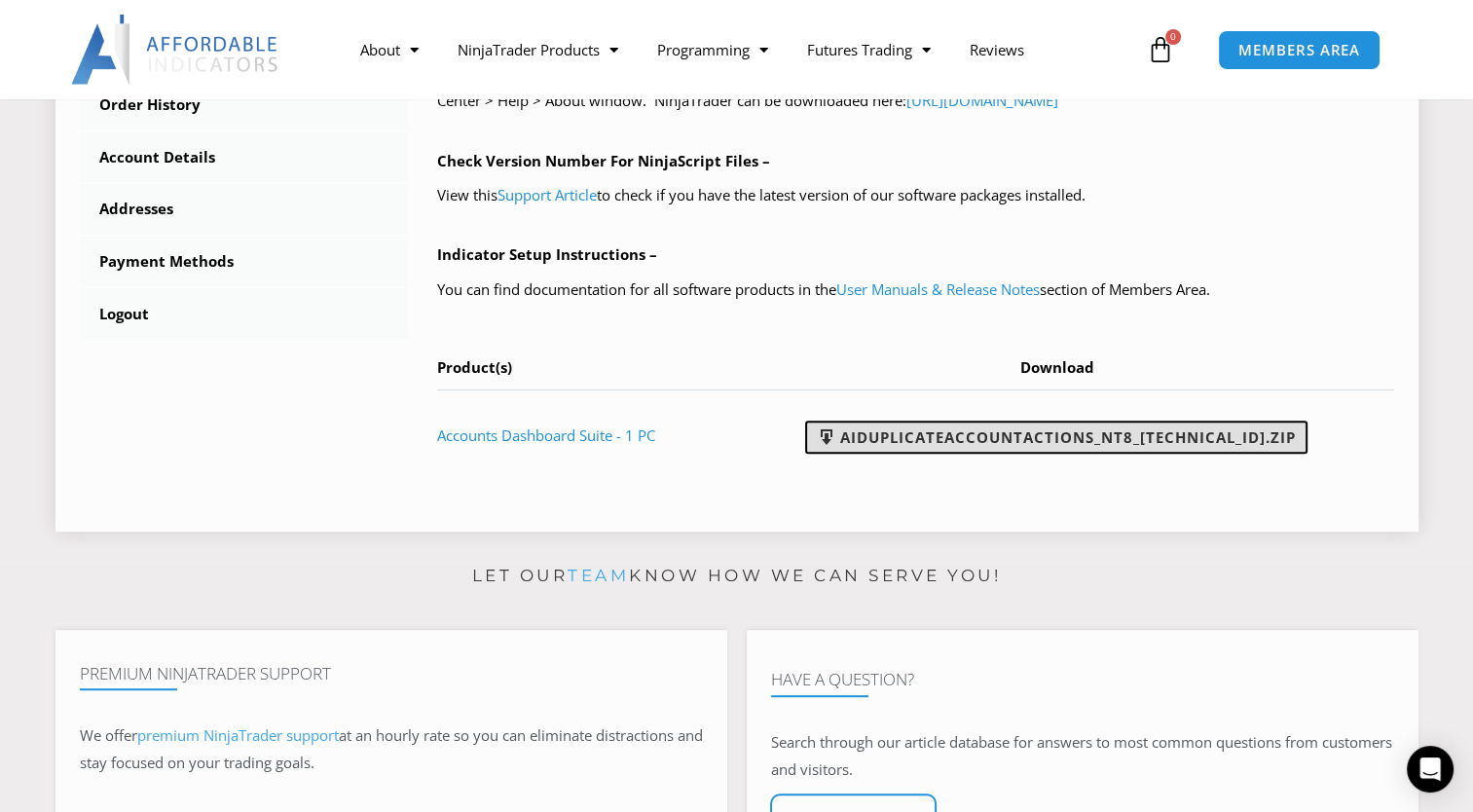
click at [907, 435] on link "AIDuplicateAccountActions_NT8_[TECHNICAL_ID].zip" at bounding box center [1056, 437] width 502 height 34
